Goal: Task Accomplishment & Management: Use online tool/utility

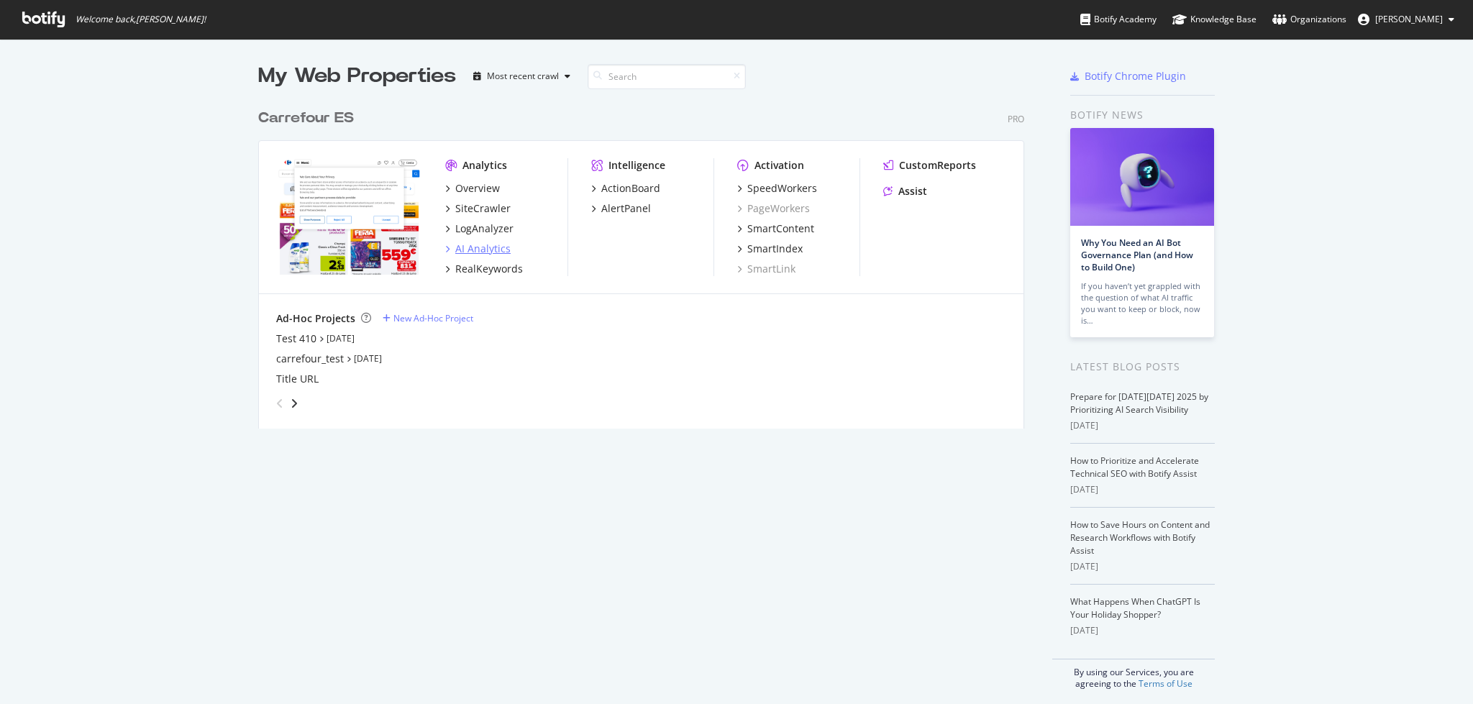
scroll to position [689, 1444]
click at [455, 191] on div "Overview" at bounding box center [477, 188] width 45 height 14
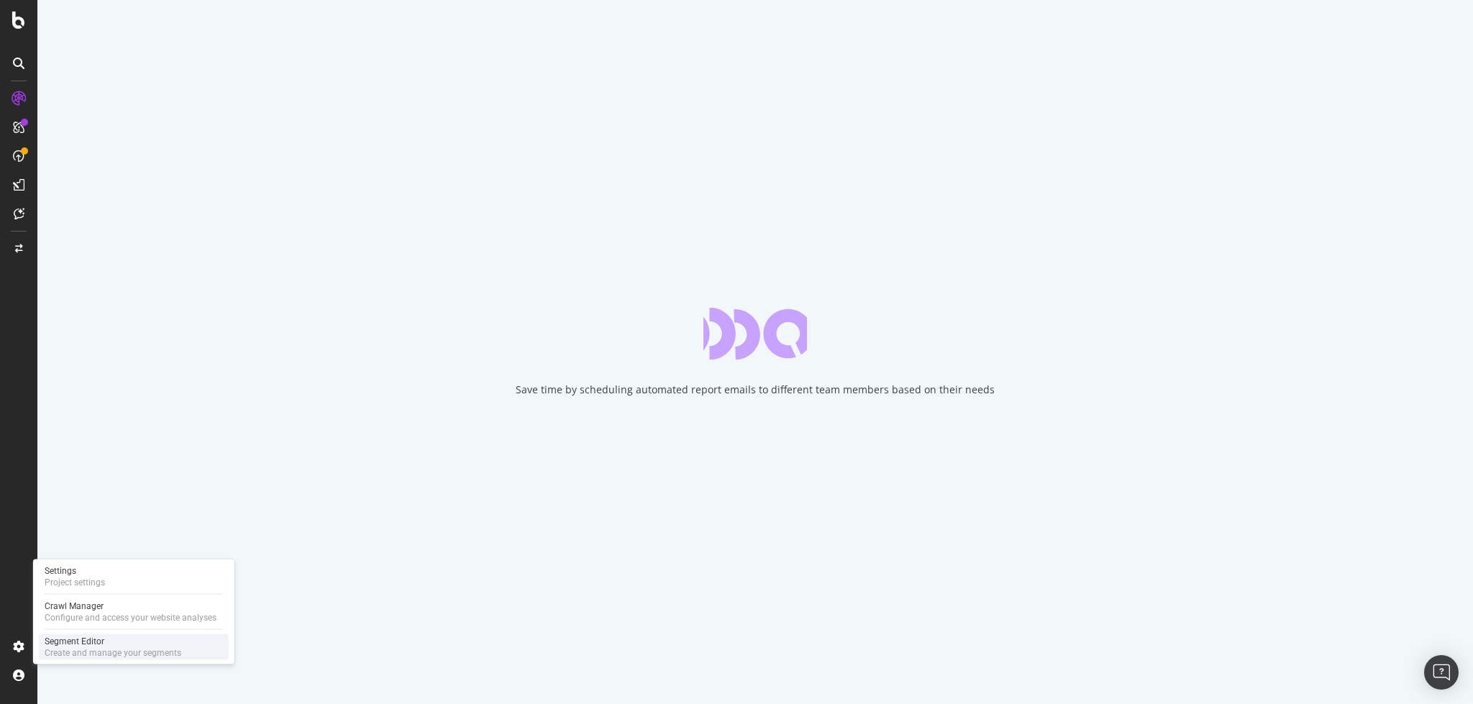
click at [84, 642] on div "Segment Editor" at bounding box center [113, 642] width 137 height 12
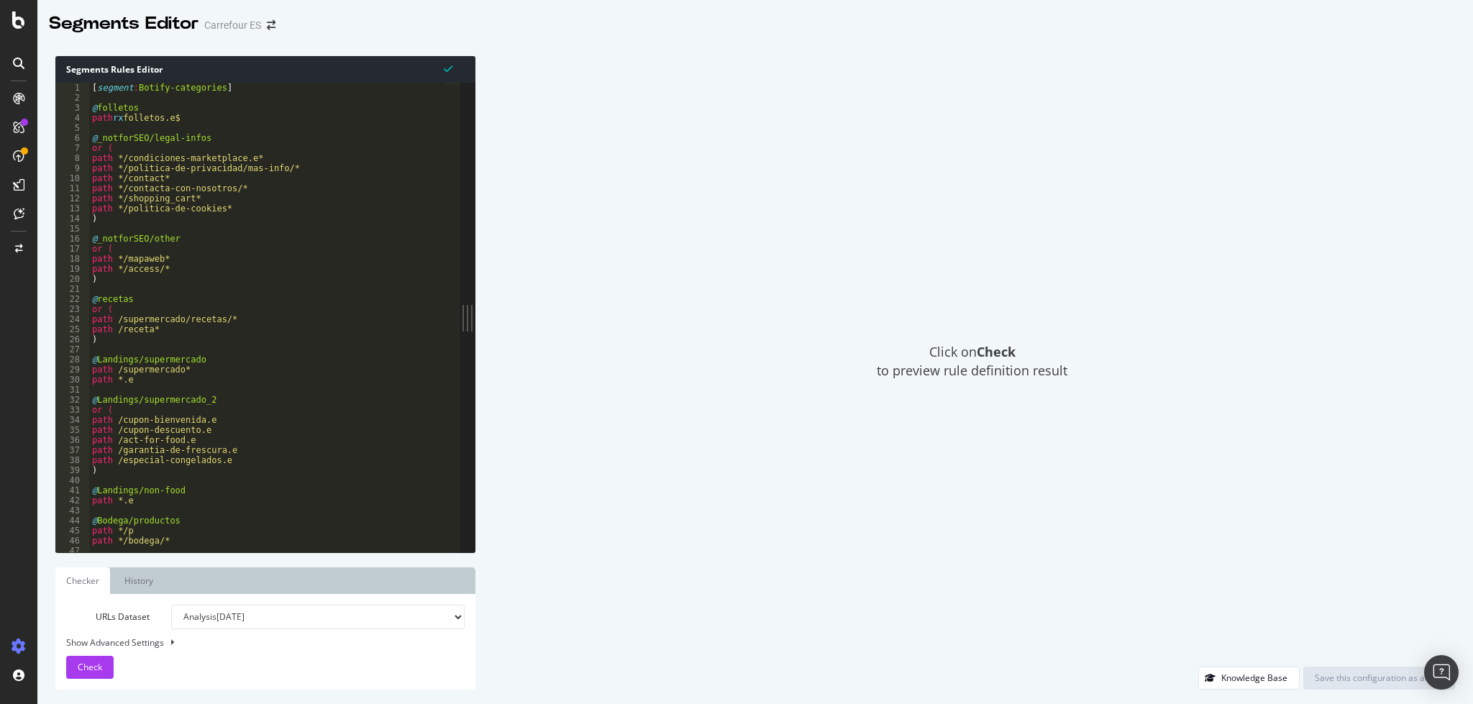
click at [392, 249] on div "[ segment : Botify-categories ] @ folletos path rx folletos.e$ @ _notforSEO/leg…" at bounding box center [433, 321] width 689 height 476
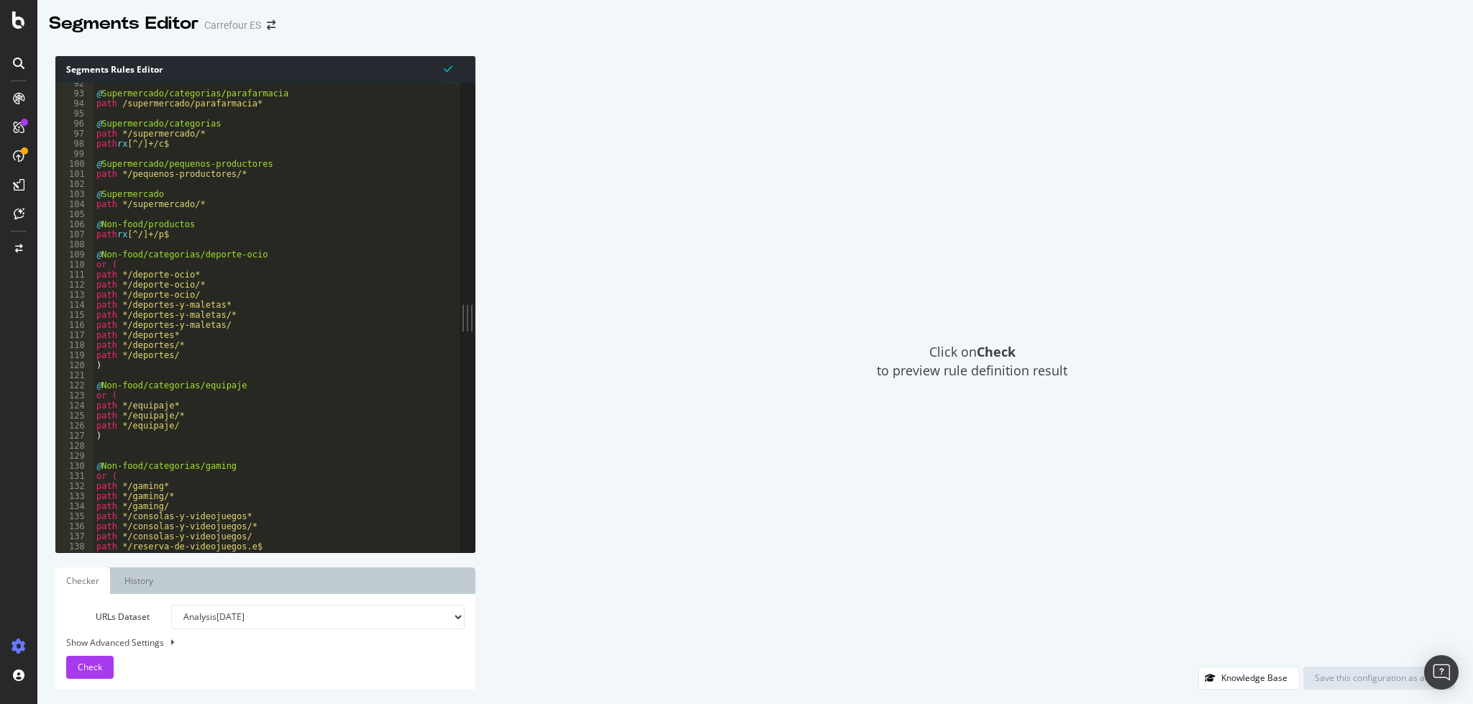
scroll to position [978, 0]
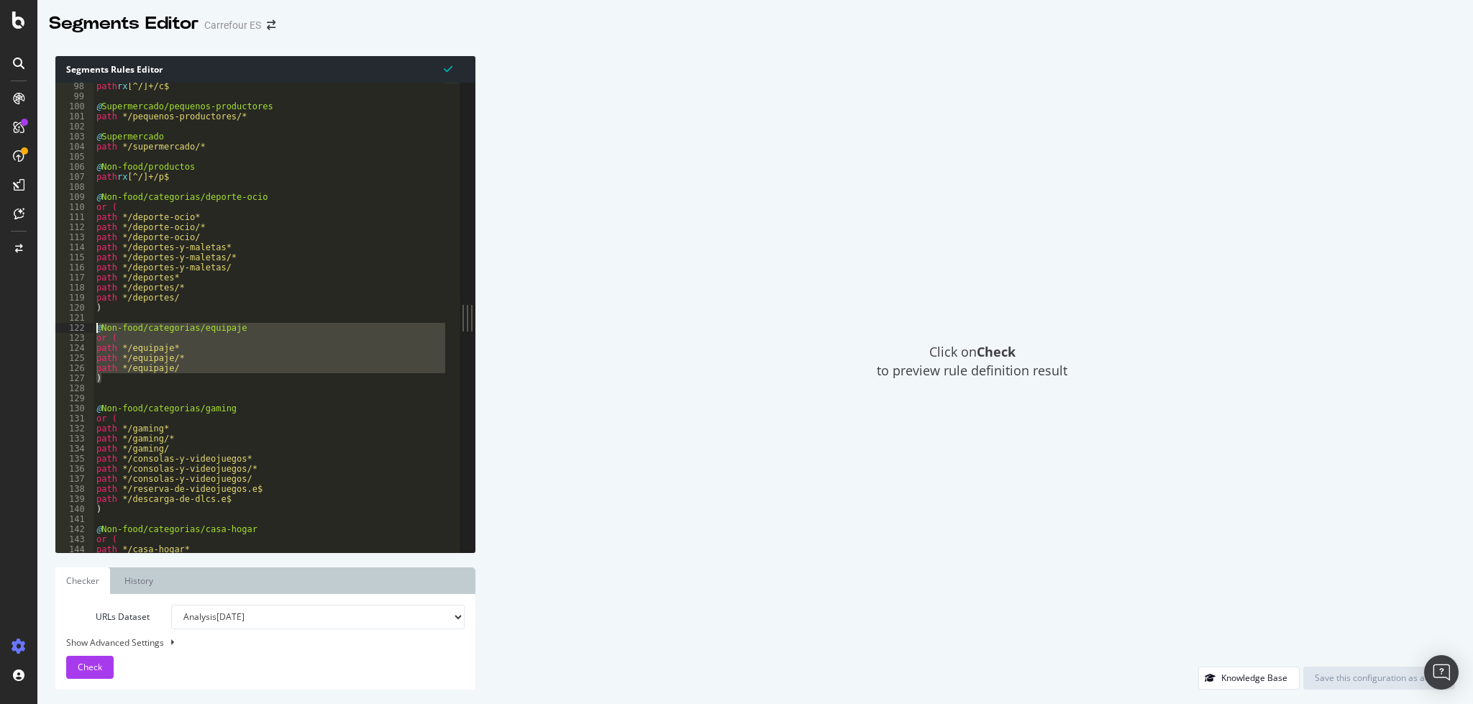
drag, startPoint x: 105, startPoint y: 381, endPoint x: 94, endPoint y: 332, distance: 50.3
click at [94, 332] on div "path rx [^/]+/c$ @ Supermercado/pequenos-productores path */pequenos-productore…" at bounding box center [438, 319] width 689 height 476
type textarea "@Non-food/categorias/equipaje or ("
click at [168, 386] on div "path rx [^/]+/c$ @ Supermercado/pequenos-productores path */pequenos-productore…" at bounding box center [438, 319] width 689 height 476
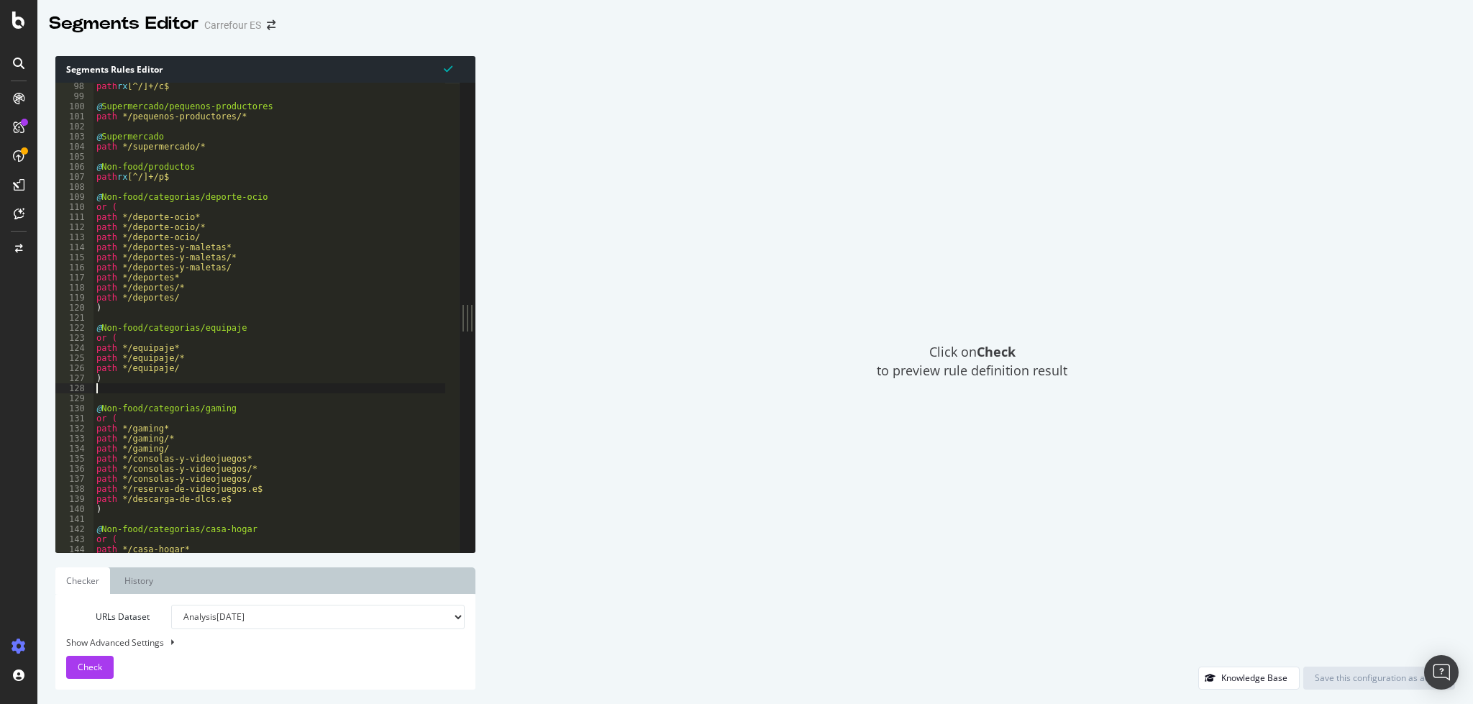
click at [120, 384] on div "path rx [^/]+/c$ @ Supermercado/pequenos-productores path */pequenos-productore…" at bounding box center [438, 319] width 689 height 476
click at [110, 378] on div "path rx [^/]+/c$ @ Supermercado/pequenos-productores path */pequenos-productore…" at bounding box center [438, 319] width 689 height 476
type textarea ")"
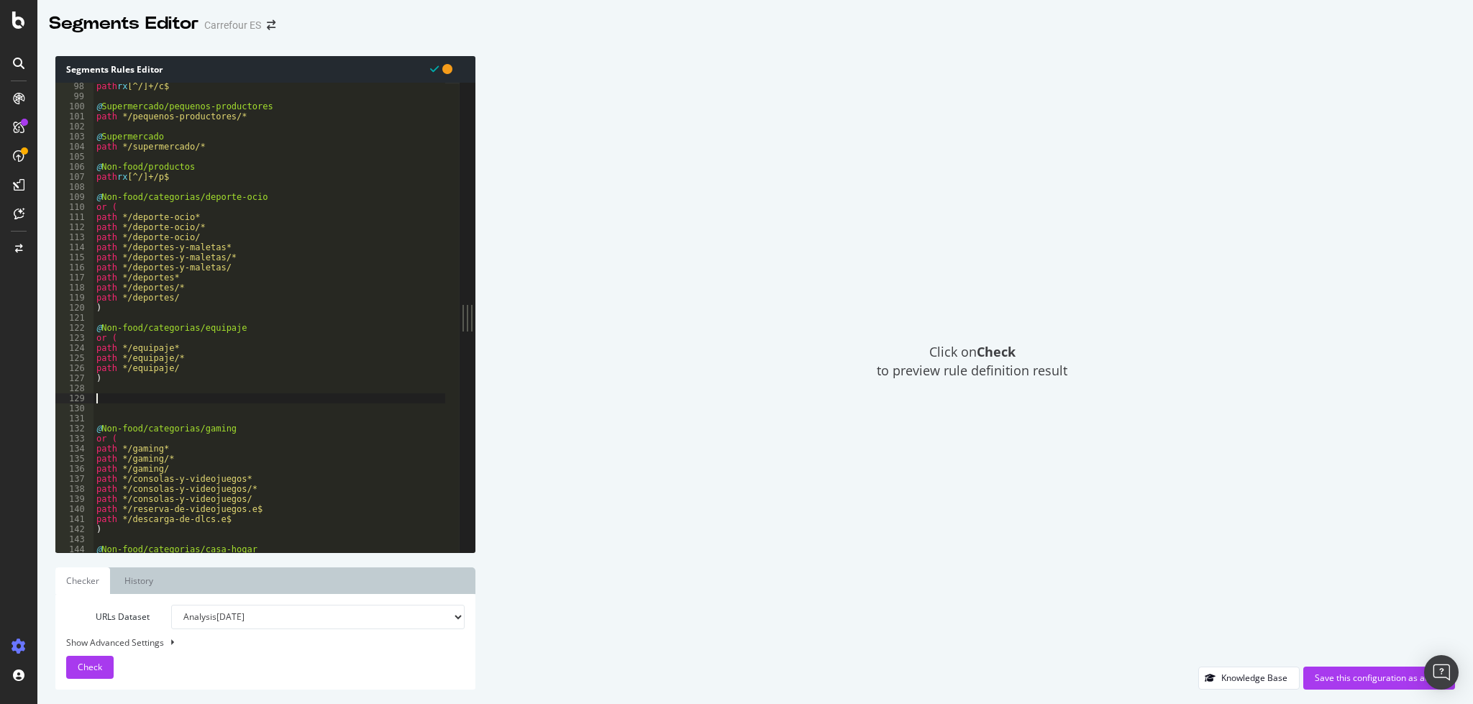
paste textarea "con el fin de analizar bien la propuesta, lo vamos a hacer primero como test AB…"
type textarea "con el fin de analizar bien la propuesta, lo vamos a hacer primero como test AB…"
click at [99, 393] on div "path rx [^/]+/c$ @ Supermercado/pequenos-productores path */pequenos-productore…" at bounding box center [438, 319] width 689 height 476
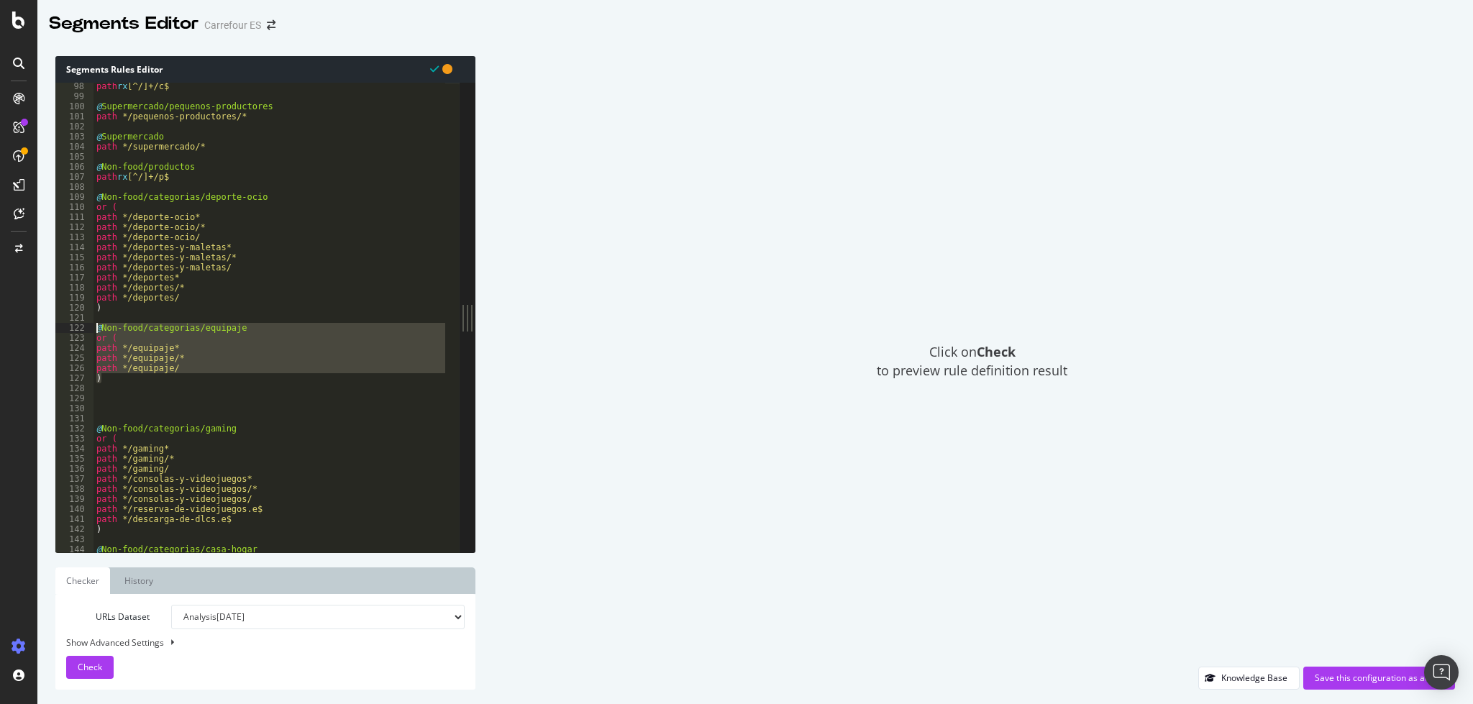
drag, startPoint x: 110, startPoint y: 380, endPoint x: 81, endPoint y: 325, distance: 61.8
click at [81, 325] on div "98 99 100 101 102 103 104 105 106 107 108 109 110 111 112 113 114 115 116 117 1…" at bounding box center [257, 318] width 404 height 470
type textarea "@Non-food/categorias/equipaje or ("
click at [95, 406] on div "path rx [^/]+/c$ @ Supermercado/pequenos-productores path */pequenos-productore…" at bounding box center [438, 319] width 689 height 476
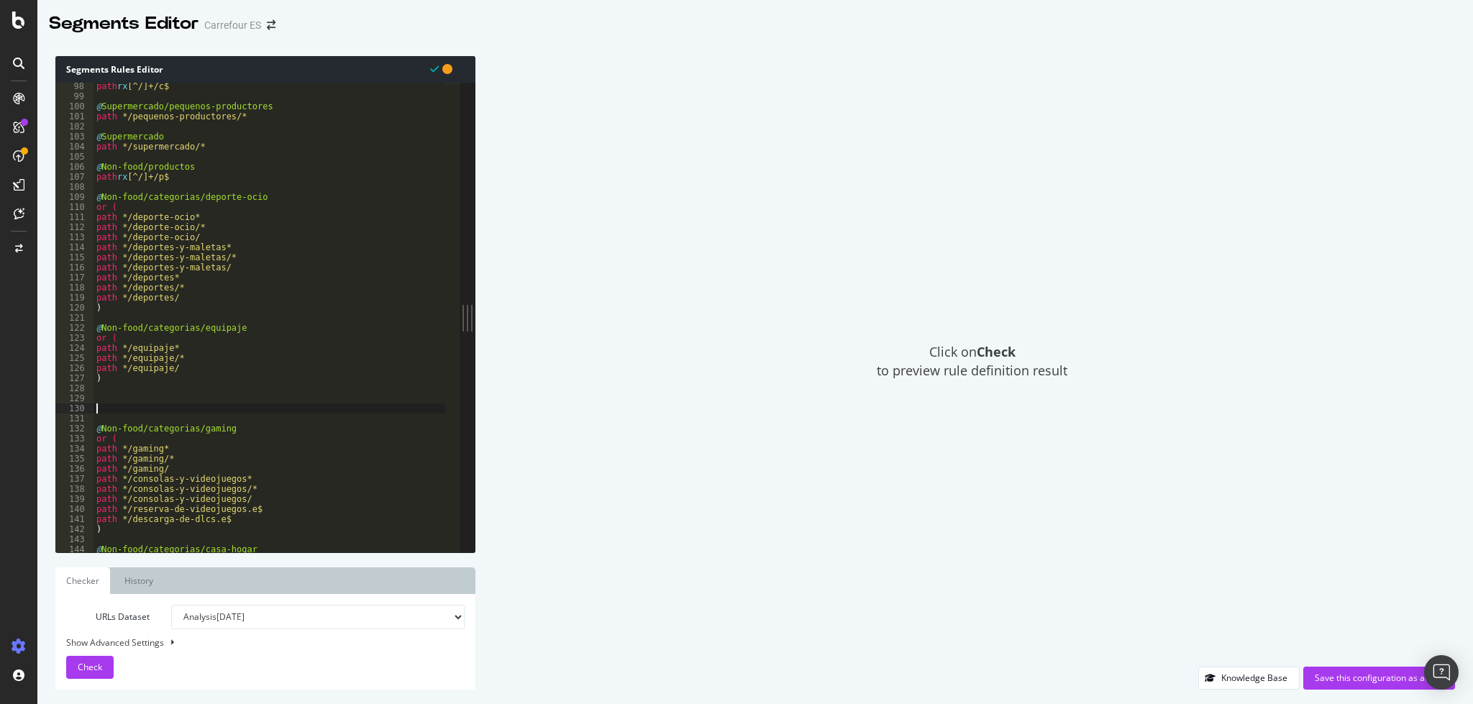
click at [97, 403] on div "path rx [^/]+/c$ @ Supermercado/pequenos-productores path */pequenos-productore…" at bounding box center [438, 319] width 689 height 476
paste textarea ")"
type textarea ")"
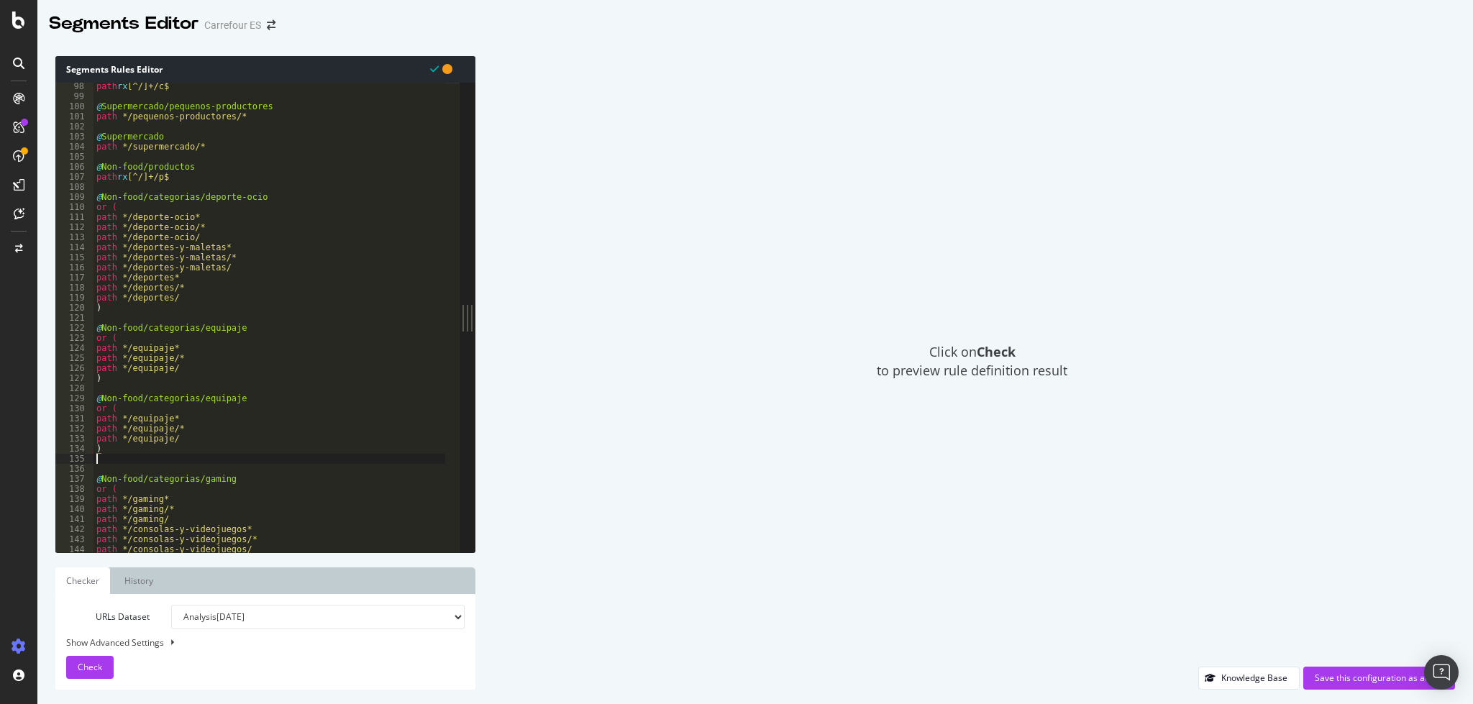
click at [104, 460] on div "path rx [^/]+/c$ @ Supermercado/pequenos-productores path */pequenos-productore…" at bounding box center [438, 319] width 689 height 476
click at [152, 416] on div "path rx [^/]+/c$ @ Supermercado/pequenos-productores path */pequenos-productore…" at bounding box center [438, 319] width 689 height 476
click at [205, 398] on div "path rx [^/]+/c$ @ Supermercado/pequenos-productores path */pequenos-productore…" at bounding box center [438, 319] width 689 height 476
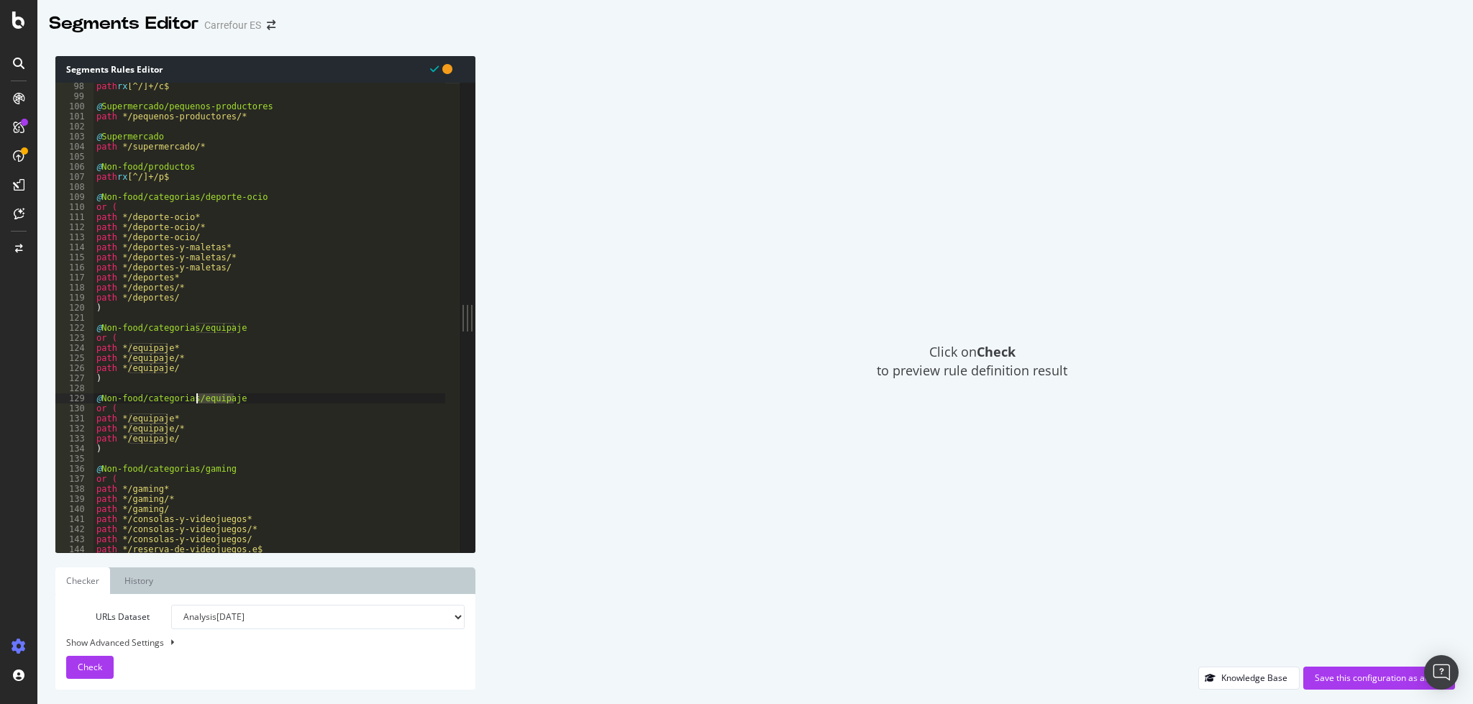
click at [205, 398] on div "path rx [^/]+/c$ @ Supermercado/pequenos-productores path */pequenos-productore…" at bounding box center [438, 319] width 689 height 476
click at [207, 398] on div "path rx [^/]+/c$ @ Supermercado/pequenos-productores path */pequenos-productore…" at bounding box center [438, 319] width 689 height 476
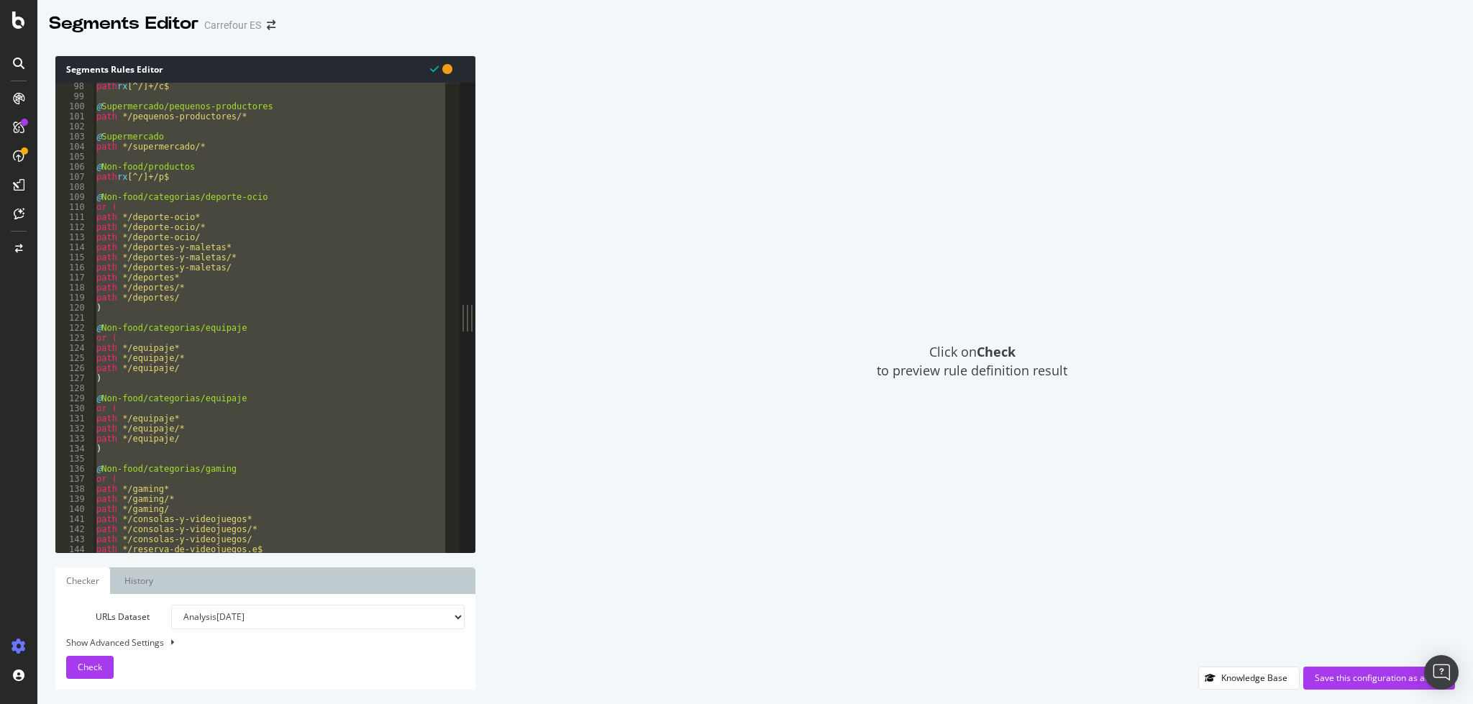
click at [207, 398] on div "path rx [^/]+/c$ @ Supermercado/pequenos-productores path */pequenos-productore…" at bounding box center [438, 319] width 689 height 476
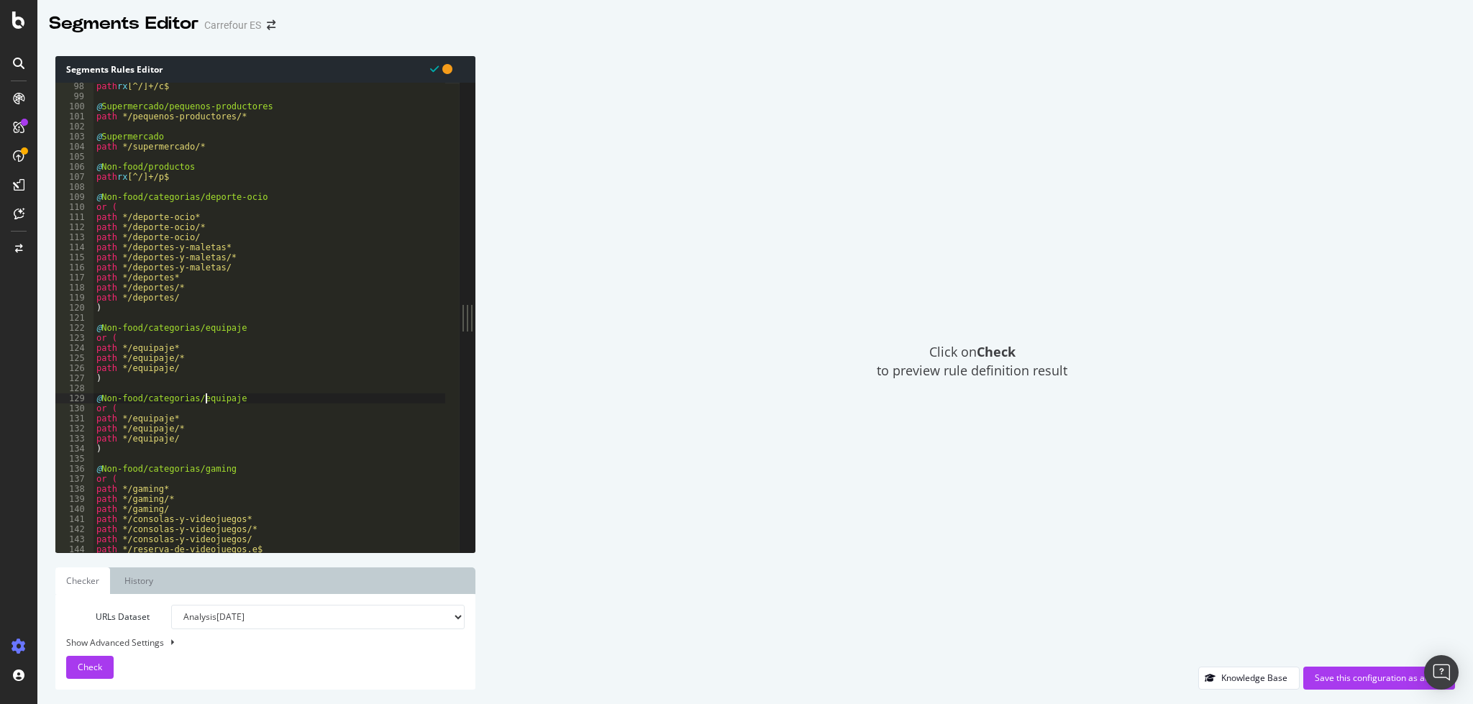
click at [216, 398] on div "path rx [^/]+/c$ @ Supermercado/pequenos-productores path */pequenos-productore…" at bounding box center [438, 319] width 689 height 476
click at [145, 418] on div "path rx [^/]+/c$ @ Supermercado/pequenos-productores path */pequenos-productore…" at bounding box center [438, 319] width 689 height 476
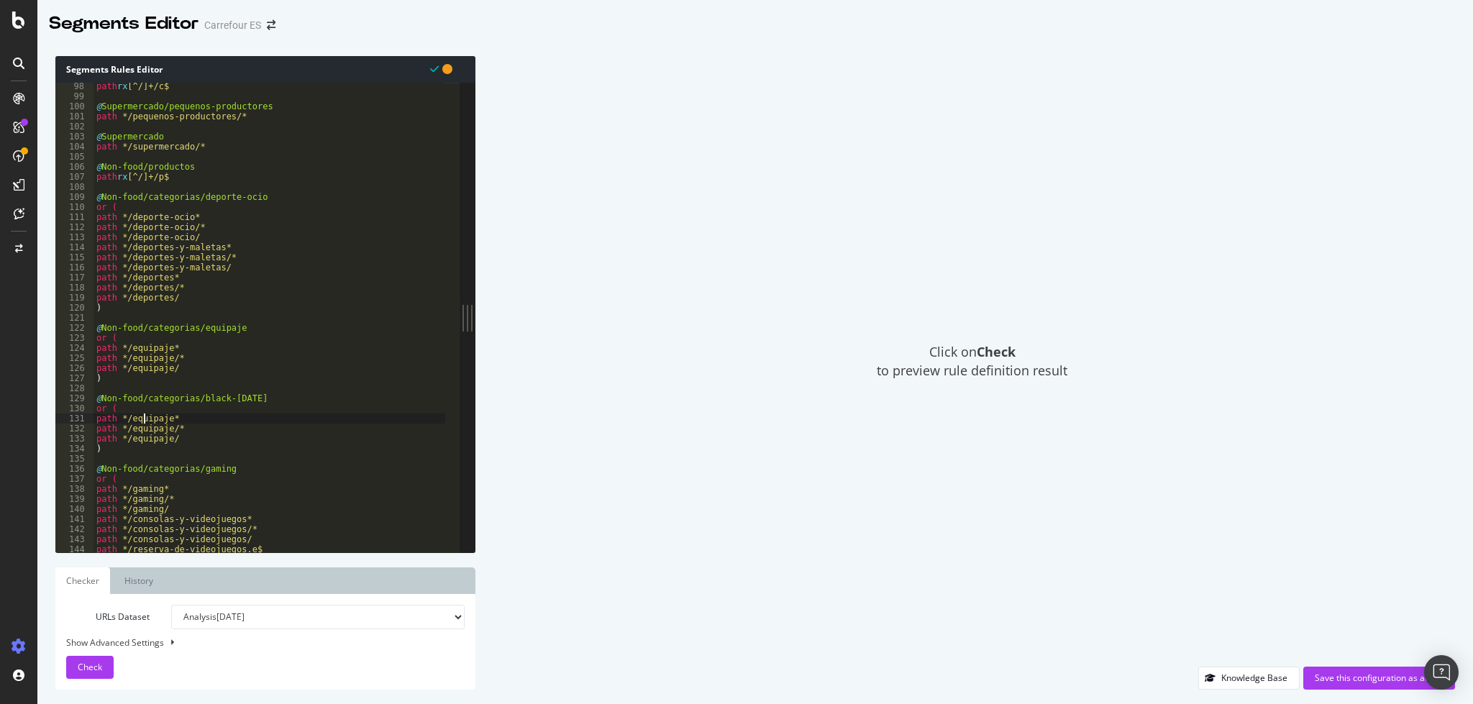
click at [145, 418] on div "path rx [^/]+/c$ @ Supermercado/pequenos-productores path */pequenos-productore…" at bounding box center [438, 319] width 689 height 476
click at [140, 424] on div "path rx [^/]+/c$ @ Supermercado/pequenos-productores path */pequenos-productore…" at bounding box center [438, 319] width 689 height 476
click at [140, 431] on div "path rx [^/]+/c$ @ Supermercado/pequenos-productores path */pequenos-productore…" at bounding box center [438, 319] width 689 height 476
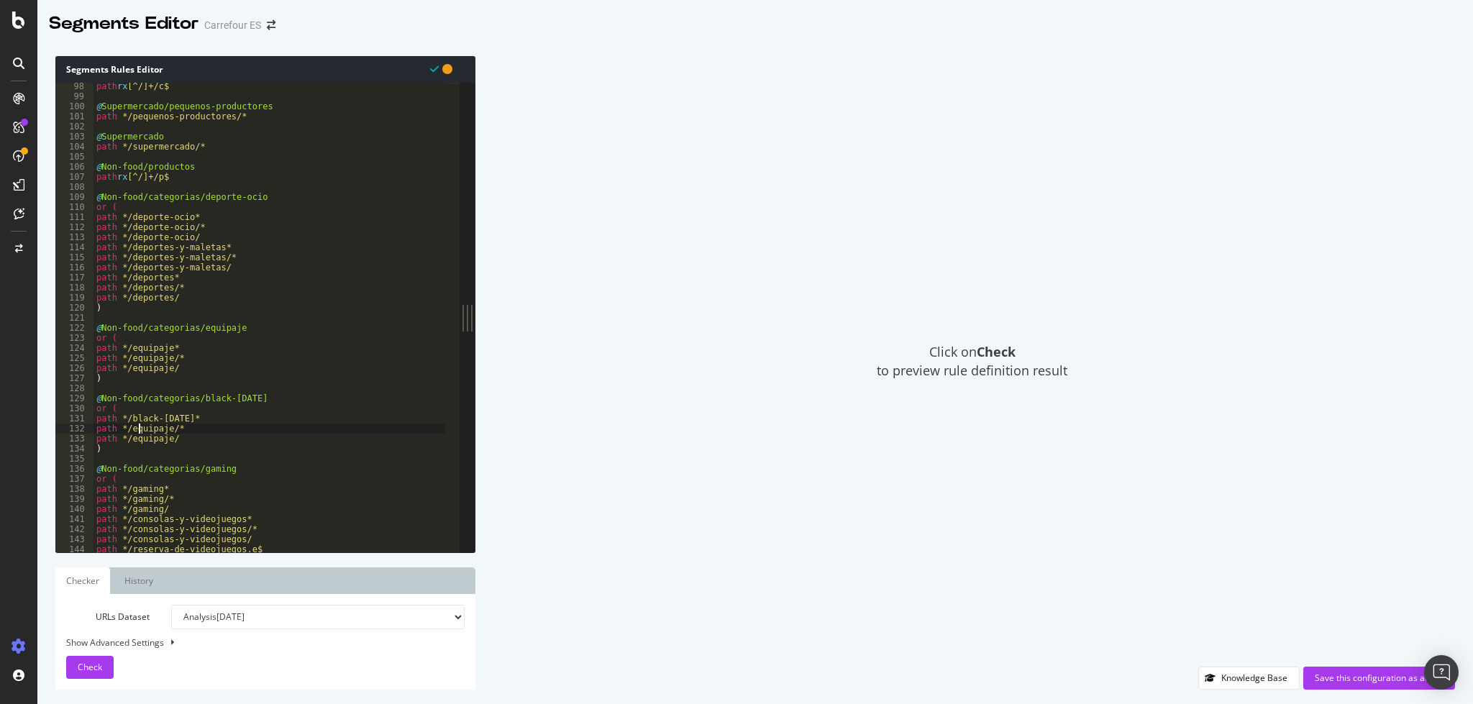
scroll to position [0, 6]
click at [140, 431] on div "path rx [^/]+/c$ @ Supermercado/pequenos-productores path */pequenos-productore…" at bounding box center [438, 319] width 689 height 476
click at [139, 442] on div "path rx [^/]+/c$ @ Supermercado/pequenos-productores path */pequenos-productore…" at bounding box center [438, 319] width 689 height 476
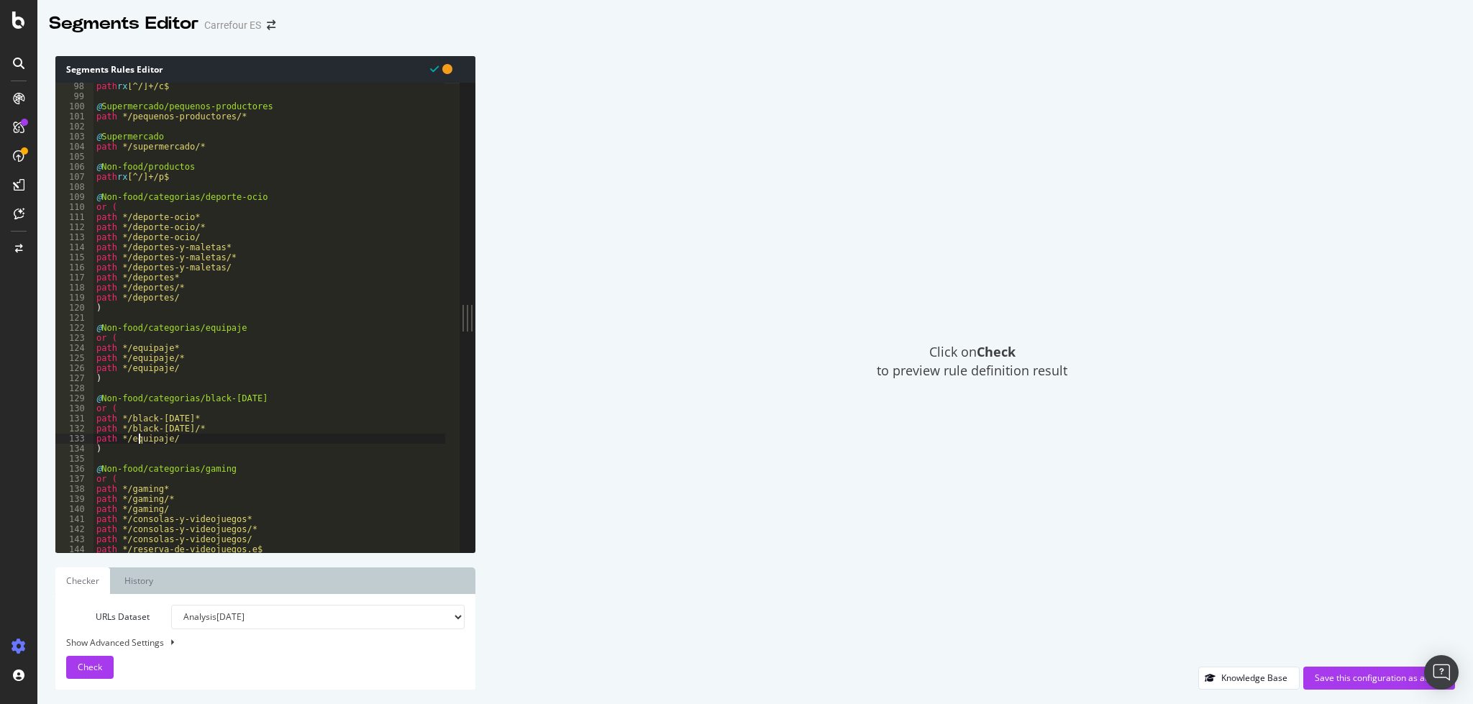
click at [139, 442] on div "path rx [^/]+/c$ @ Supermercado/pequenos-productores path */pequenos-productore…" at bounding box center [438, 319] width 689 height 476
type textarea "path */black-[DATE]/"
click at [1347, 678] on div "Save this configuration as active" at bounding box center [1379, 678] width 129 height 12
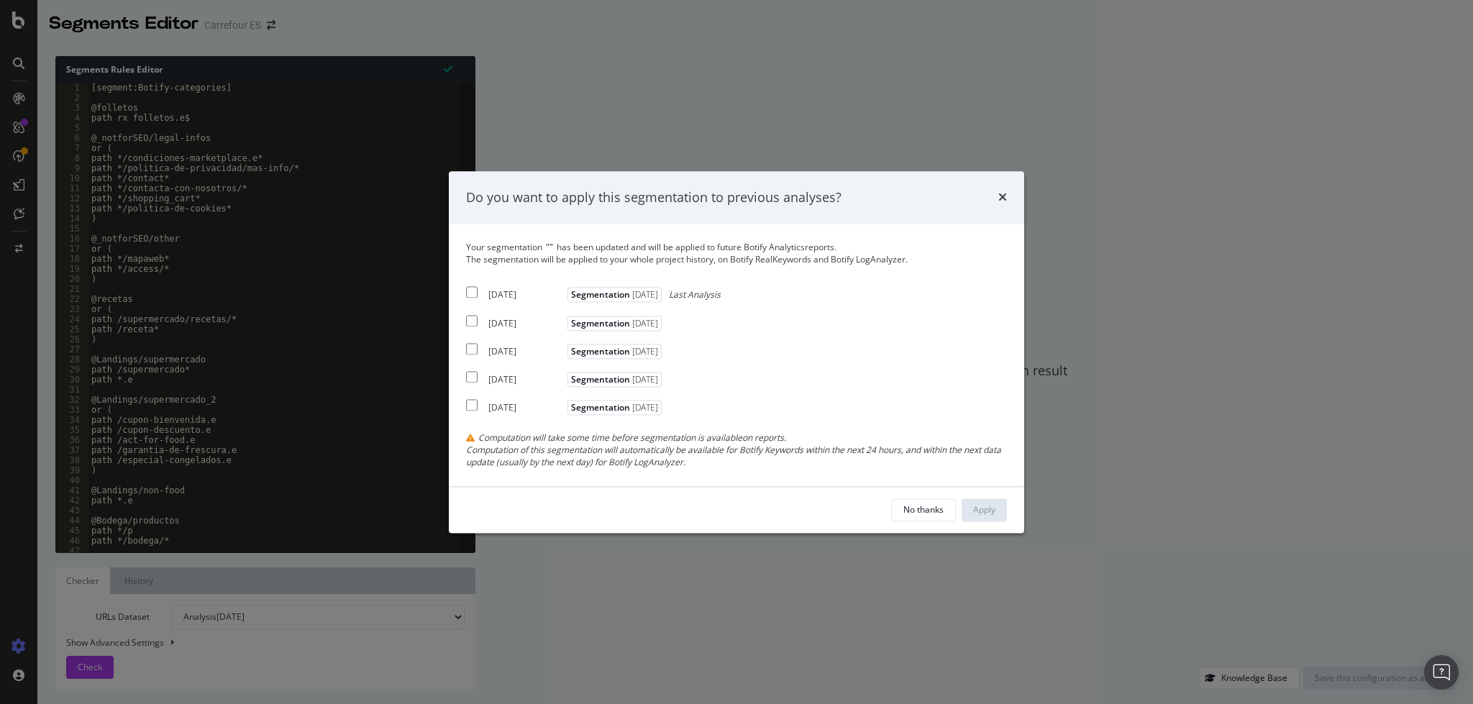
click at [469, 293] on input "modal" at bounding box center [472, 293] width 12 height 12
checkbox input "true"
click at [472, 322] on input "modal" at bounding box center [472, 321] width 12 height 12
checkbox input "true"
click at [474, 356] on div "[DATE] Segmentation [DATE]" at bounding box center [565, 348] width 199 height 17
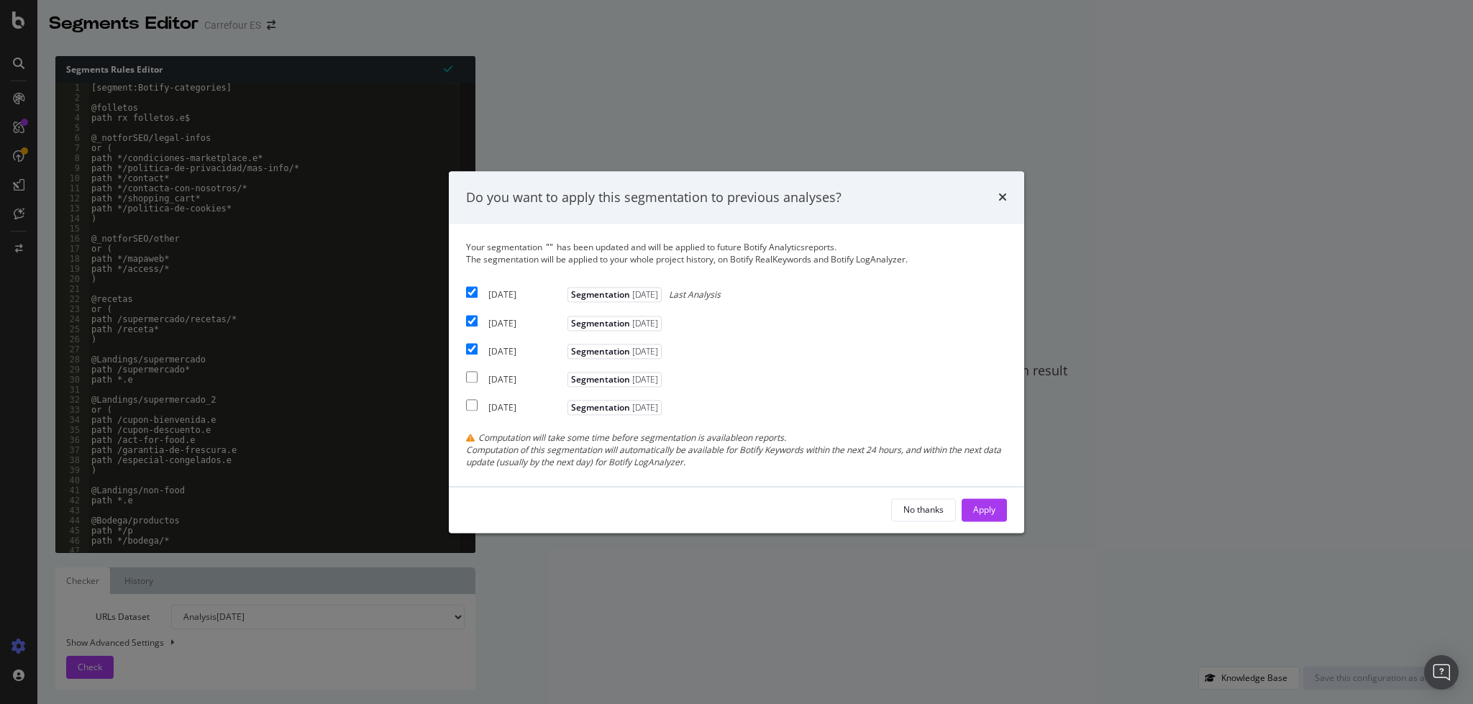
checkbox input "true"
click at [976, 516] on div "Apply" at bounding box center [984, 510] width 22 height 12
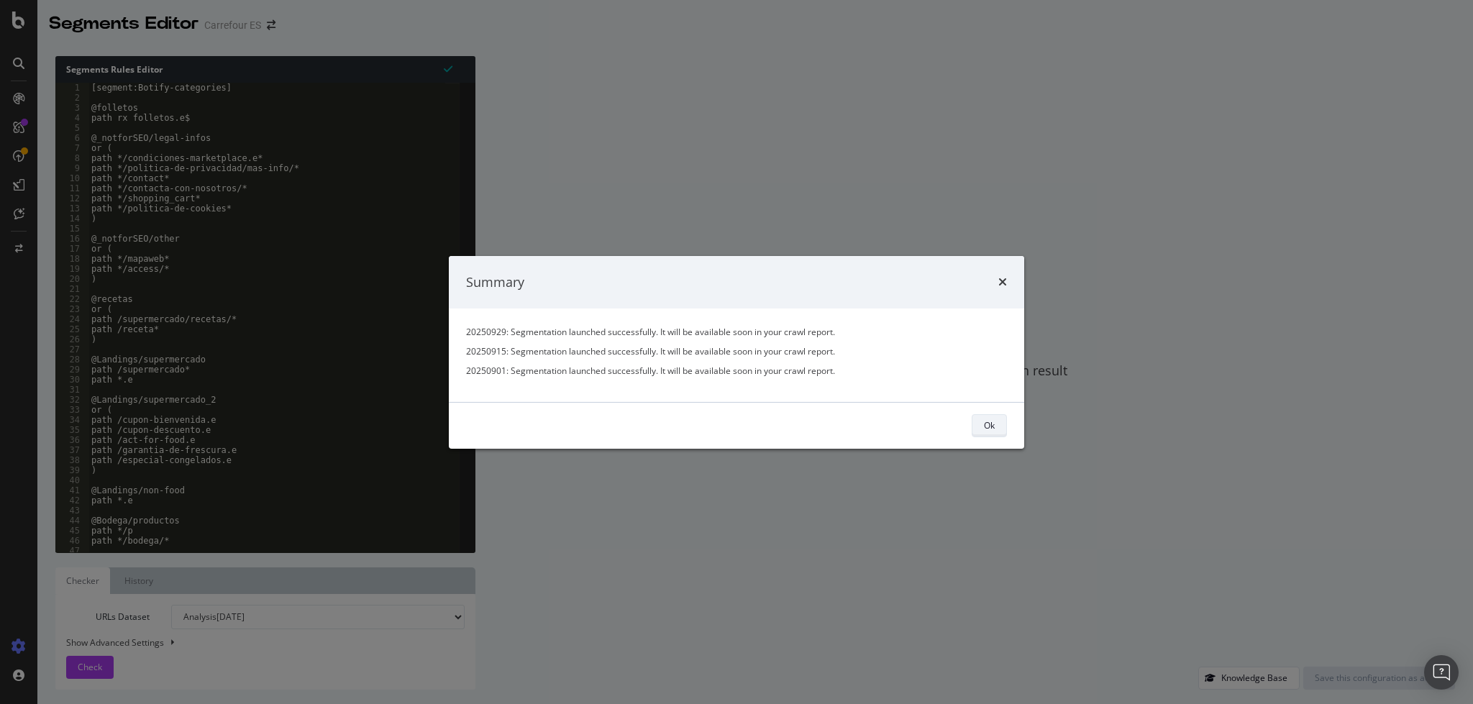
click at [985, 427] on div "Ok" at bounding box center [989, 425] width 11 height 12
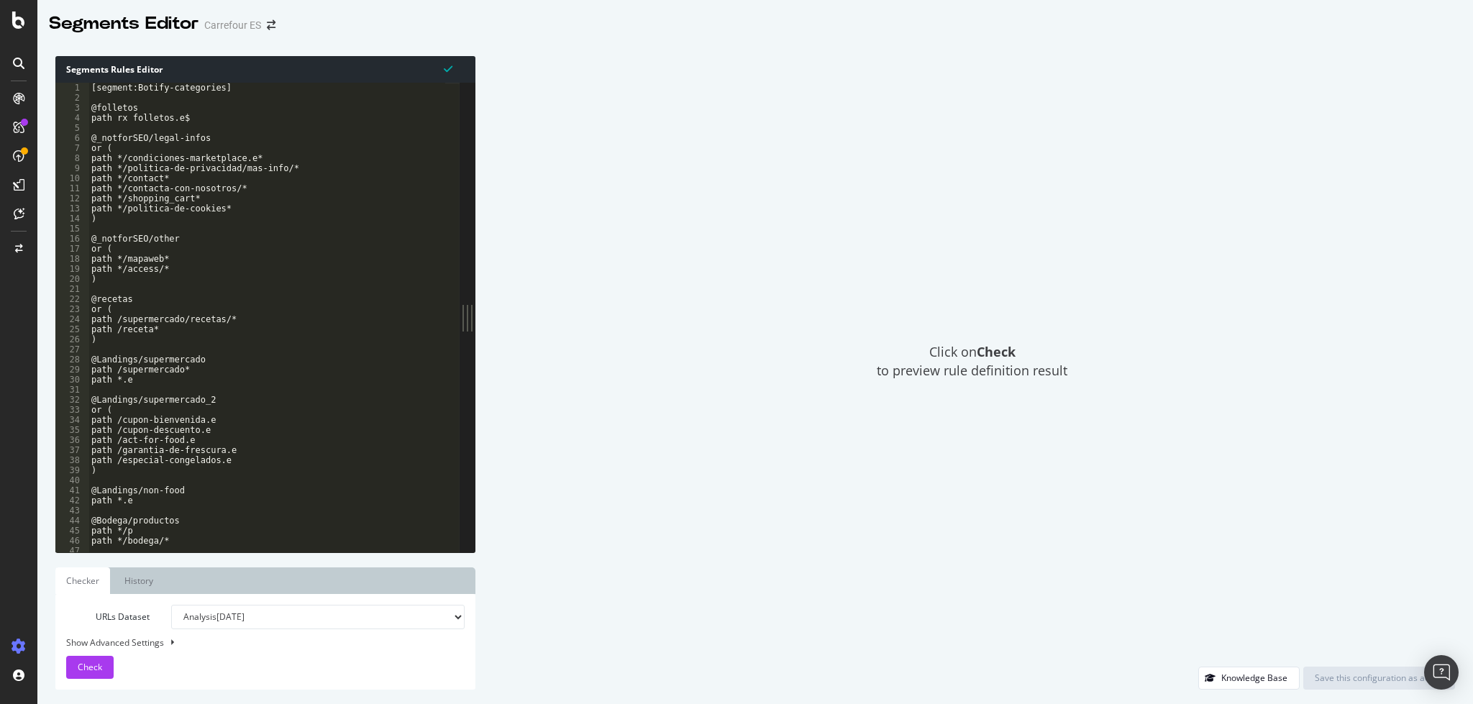
type textarea ")"
click at [363, 337] on div "[segment:Botify-categories] @folletos path rx folletos.e$ @_notforSEO/legal-inf…" at bounding box center [432, 321] width 689 height 476
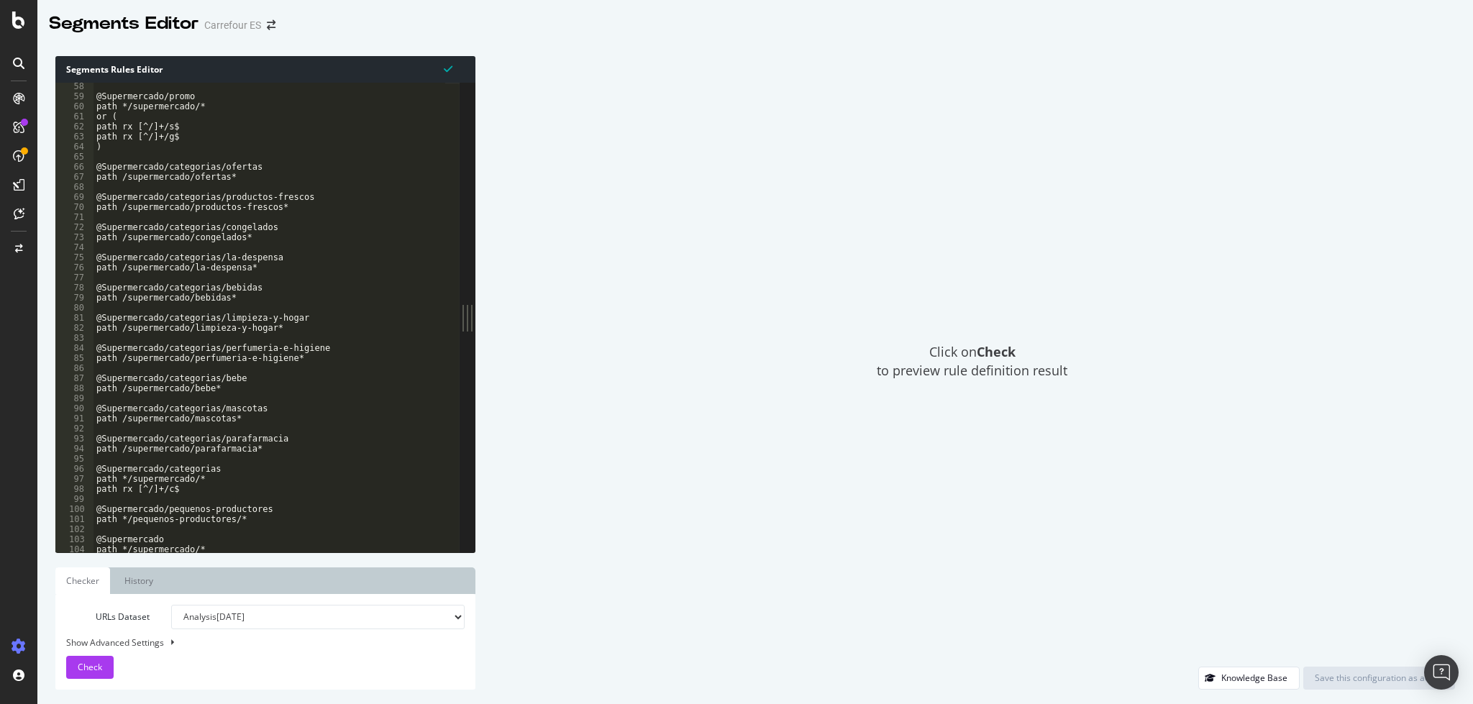
scroll to position [921, 0]
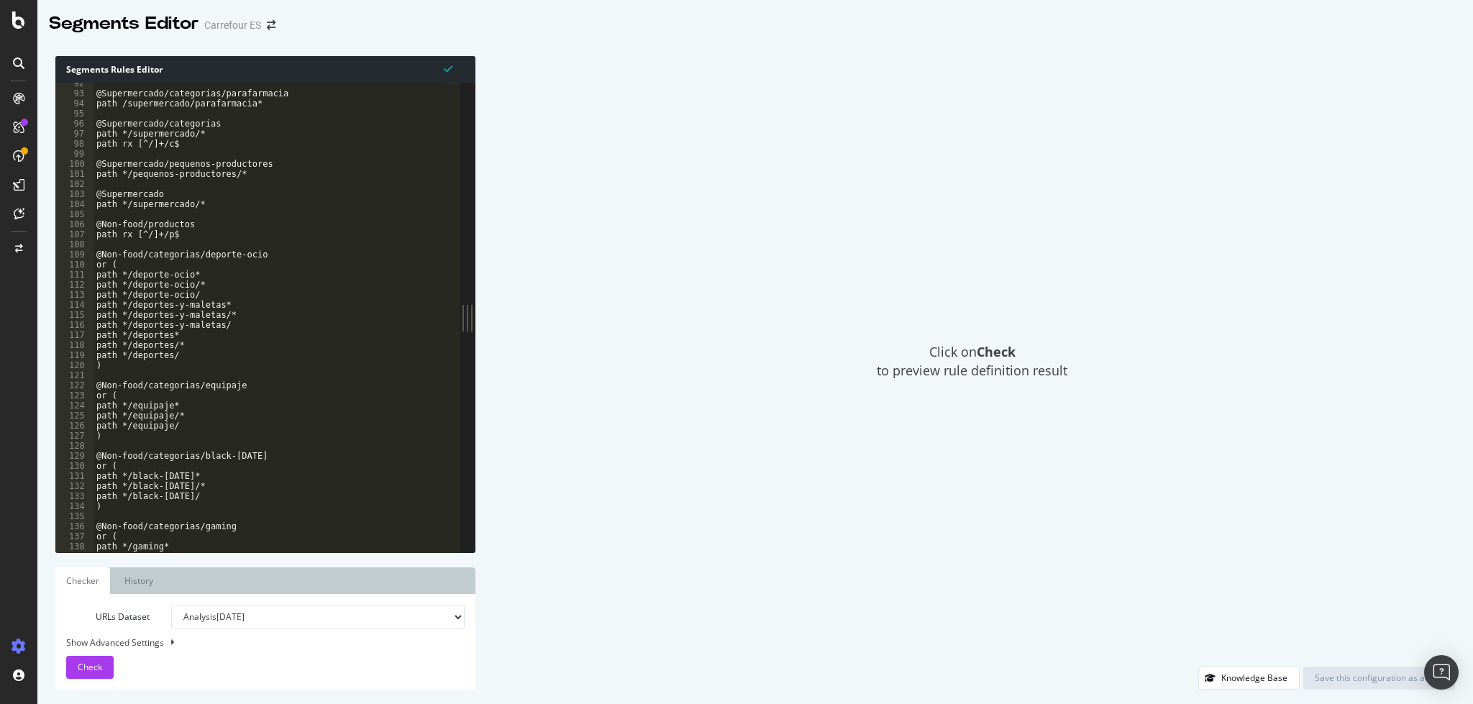
click at [281, 380] on div "@Supermercado/categorias/parafarmacia path /supermercado/parafarmacia* @Superme…" at bounding box center [438, 316] width 689 height 476
